Goal: Find specific page/section: Find specific page/section

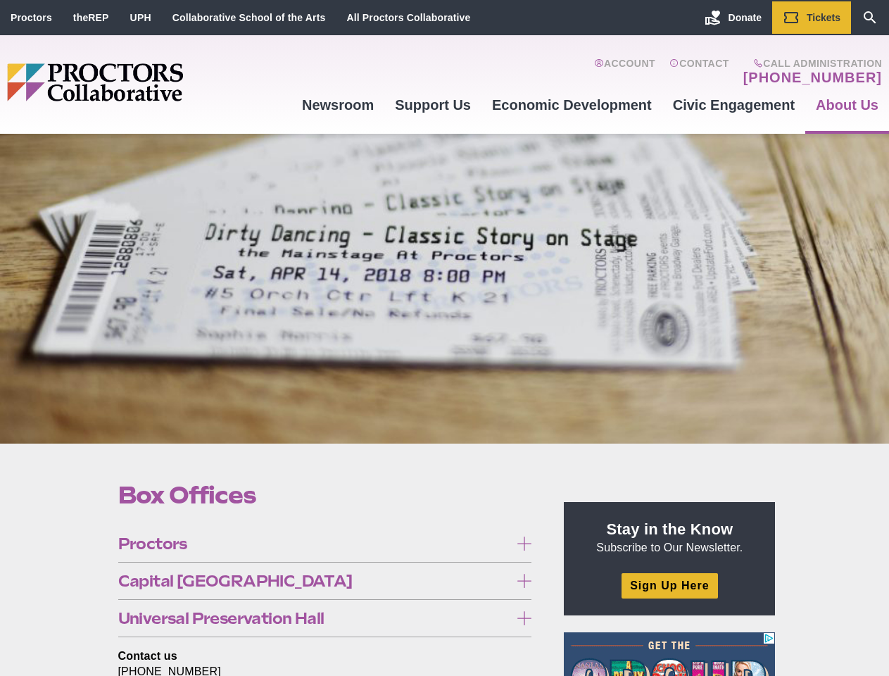
click at [444, 338] on div at bounding box center [444, 289] width 889 height 310
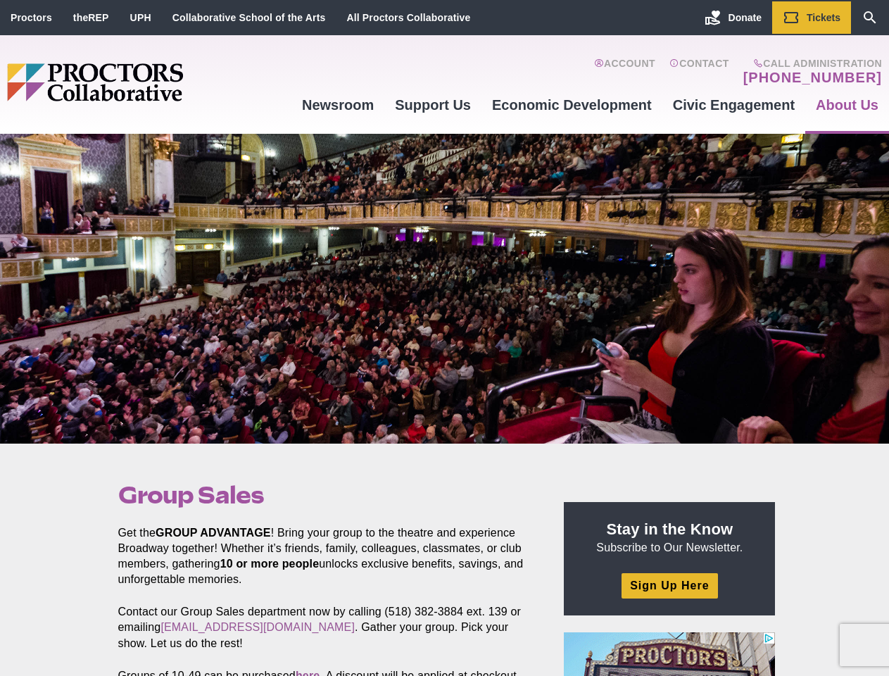
click at [444, 338] on div at bounding box center [444, 289] width 889 height 310
